Goal: Information Seeking & Learning: Learn about a topic

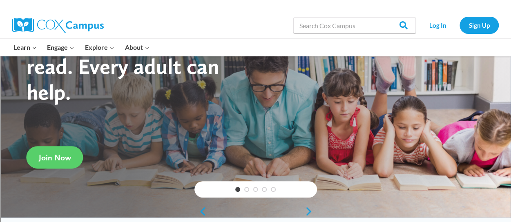
scroll to position [63, 0]
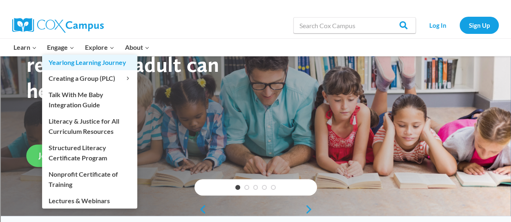
click at [55, 55] on link "Yearlong Learning Journey" at bounding box center [89, 63] width 95 height 16
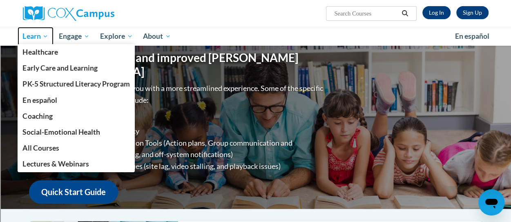
click at [31, 38] on span "Learn" at bounding box center [35, 36] width 26 height 10
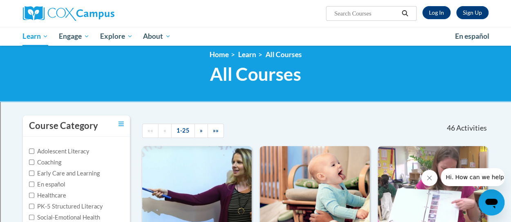
scroll to position [9, 0]
